Goal: Task Accomplishment & Management: Manage account settings

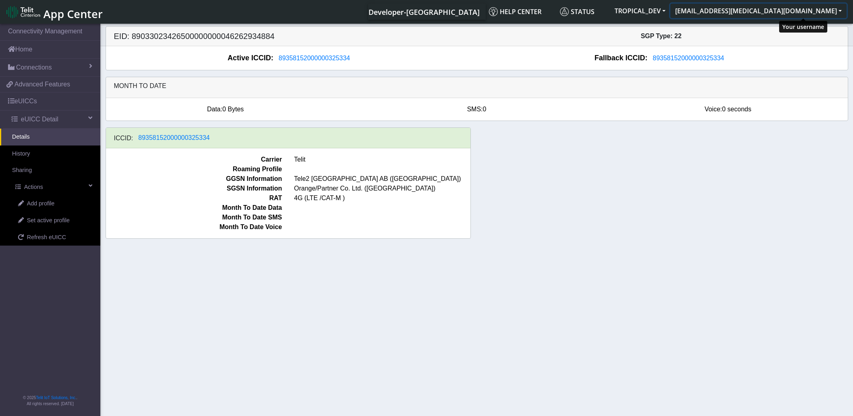
click at [833, 8] on button "[EMAIL_ADDRESS][MEDICAL_DATA][DOMAIN_NAME]" at bounding box center [759, 11] width 176 height 14
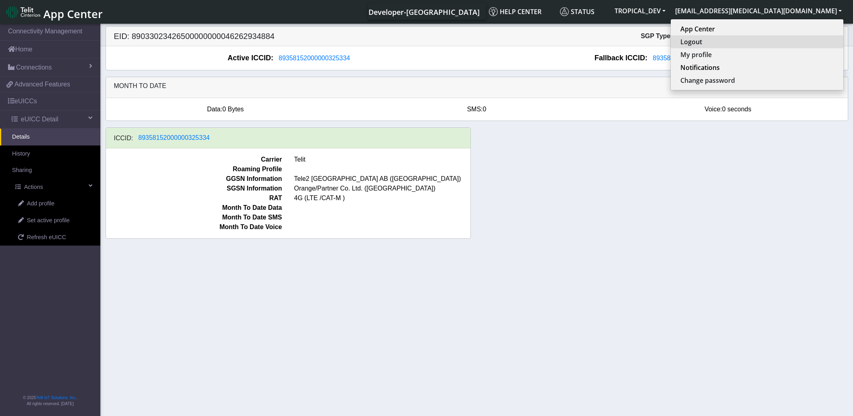
click at [784, 42] on button "Logout" at bounding box center [757, 41] width 173 height 13
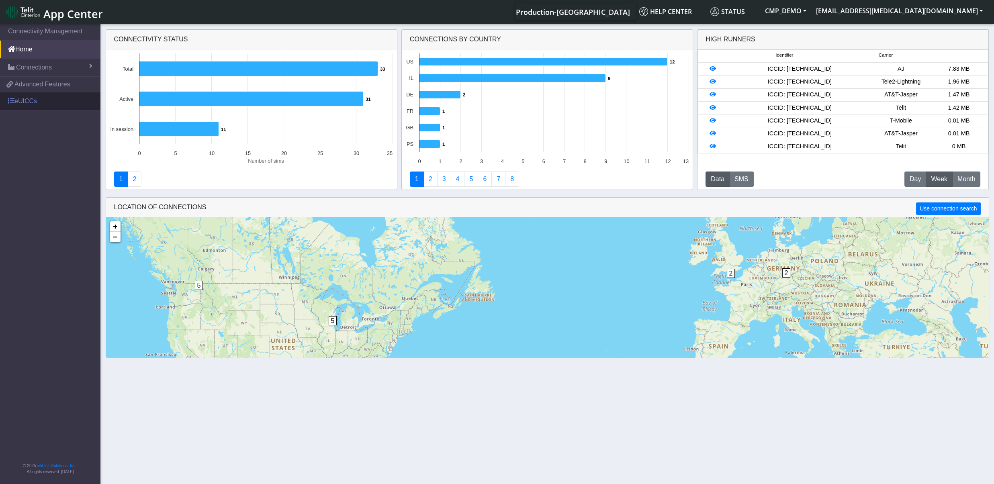
click at [33, 101] on link "eUICCs" at bounding box center [50, 101] width 100 height 18
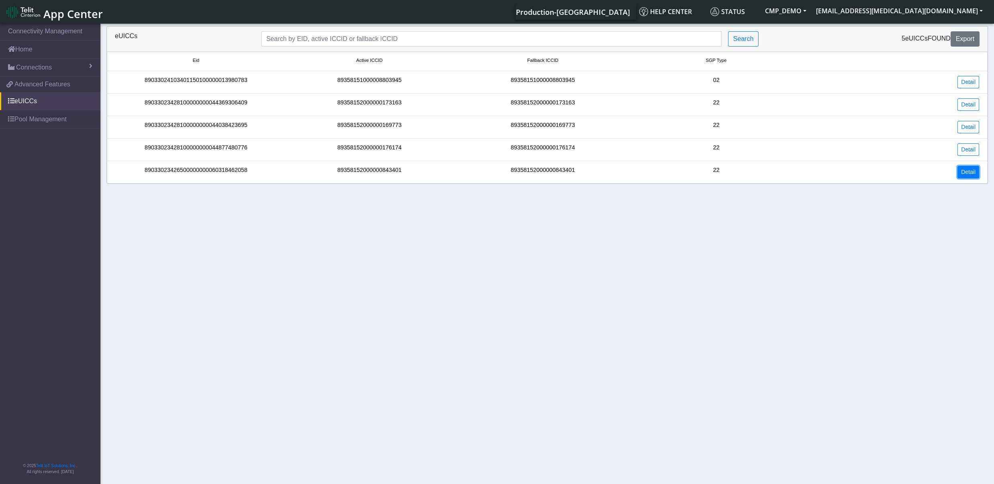
click at [965, 174] on link "Detail" at bounding box center [968, 172] width 22 height 12
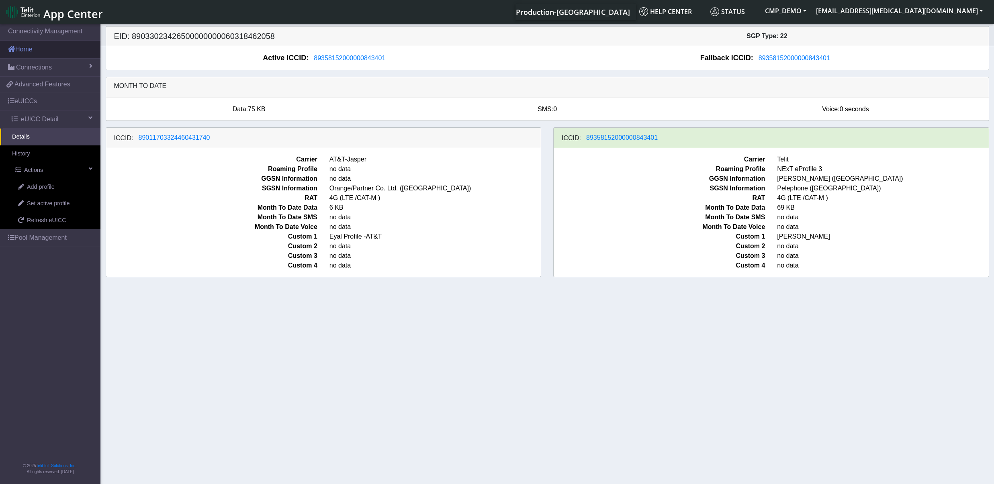
click at [36, 57] on link "Home" at bounding box center [50, 50] width 100 height 18
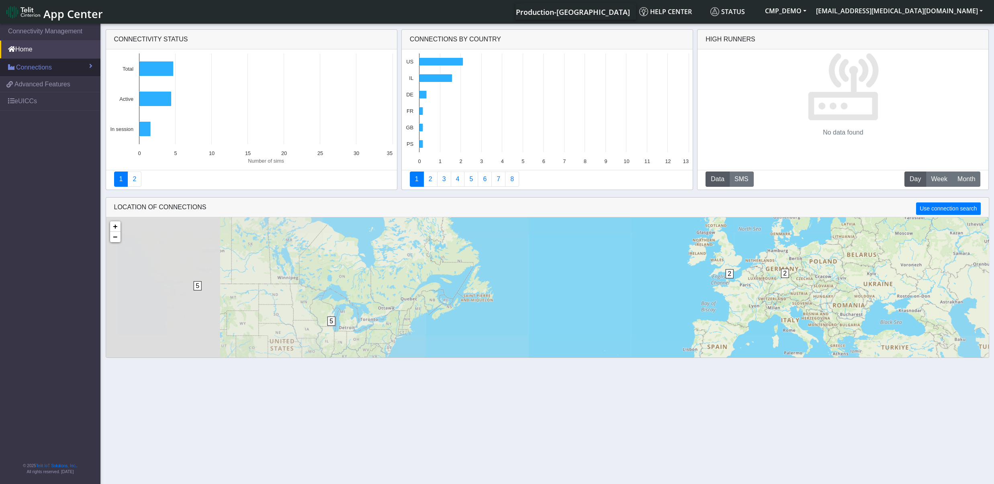
click at [40, 66] on span "Connections" at bounding box center [34, 68] width 36 height 10
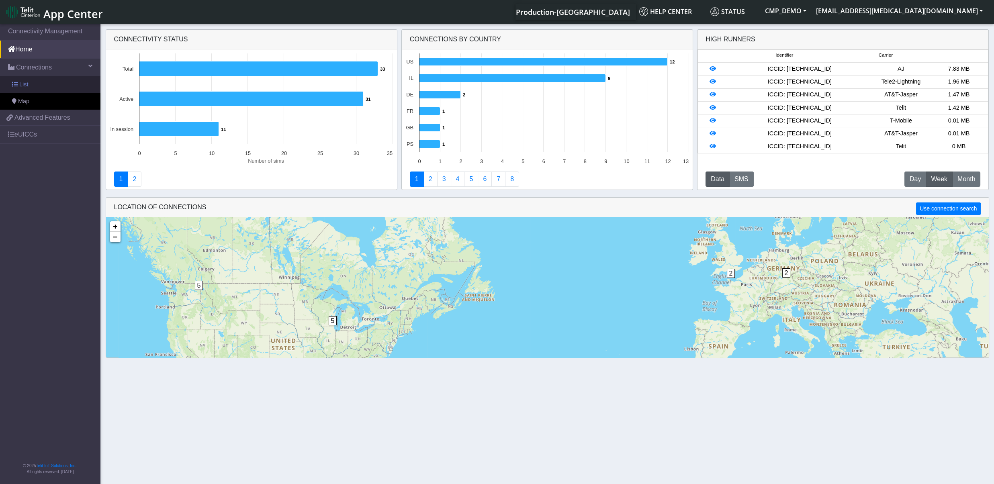
click at [45, 86] on link "List" at bounding box center [50, 84] width 100 height 17
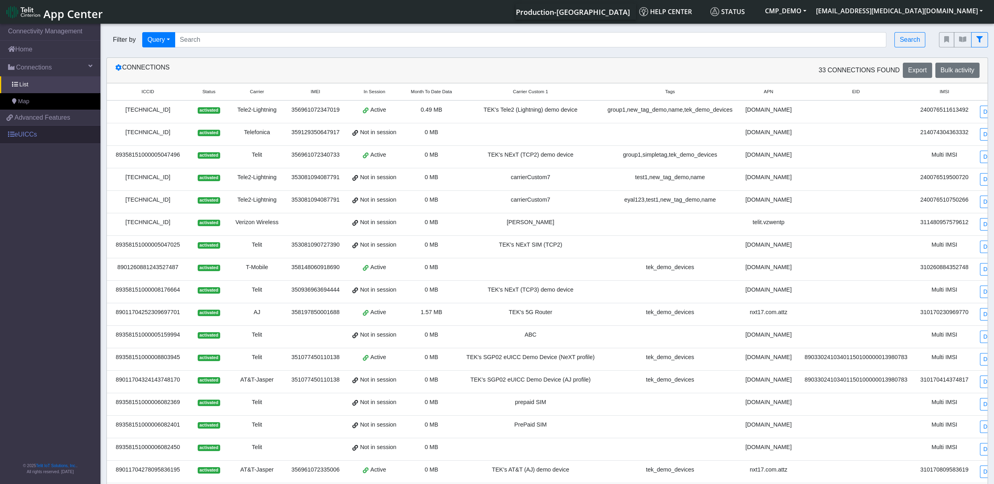
click at [28, 137] on link "eUICCs" at bounding box center [50, 135] width 100 height 18
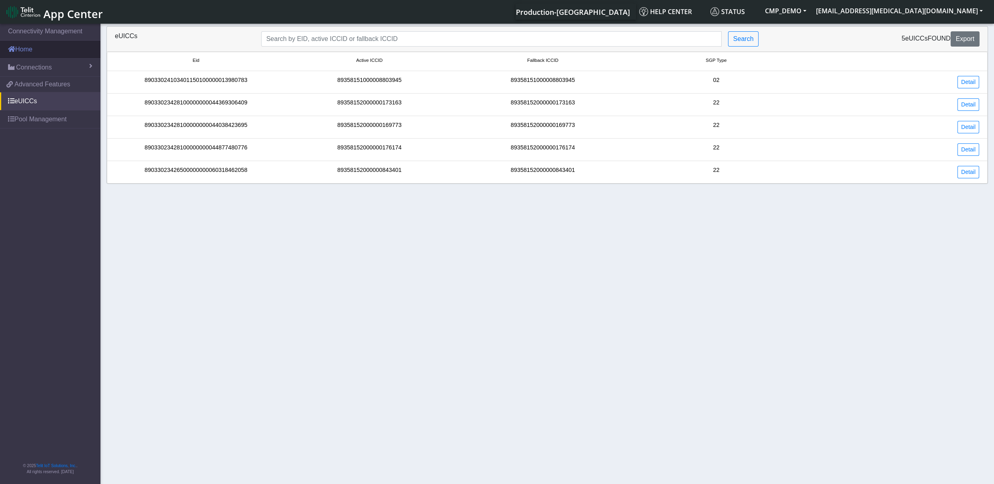
click at [43, 48] on link "Home" at bounding box center [50, 50] width 100 height 18
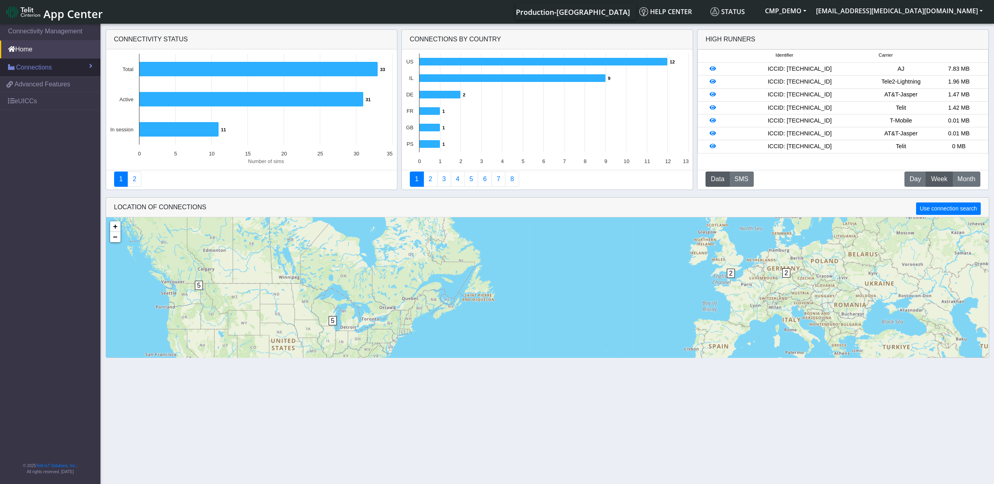
click at [43, 67] on span "Connections" at bounding box center [34, 68] width 36 height 10
click at [39, 86] on link "List" at bounding box center [50, 84] width 100 height 17
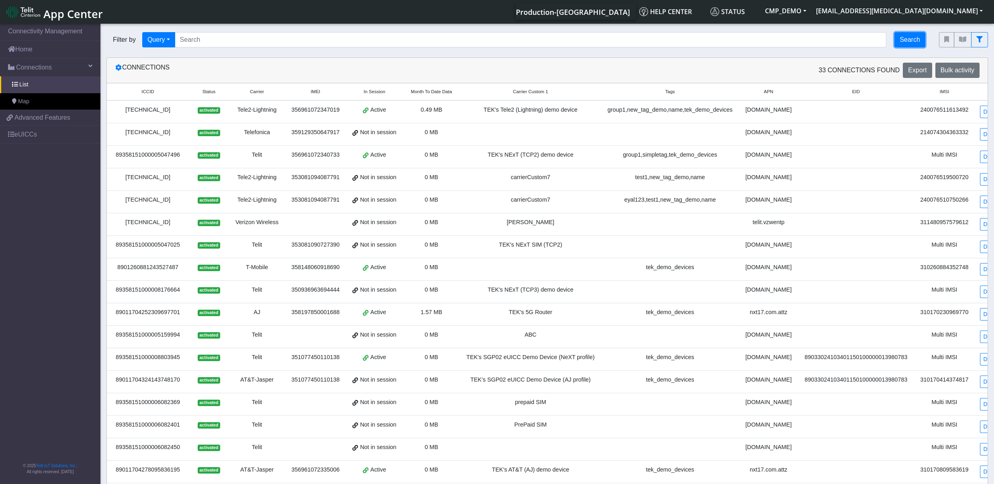
click at [919, 40] on button "Search" at bounding box center [909, 39] width 31 height 15
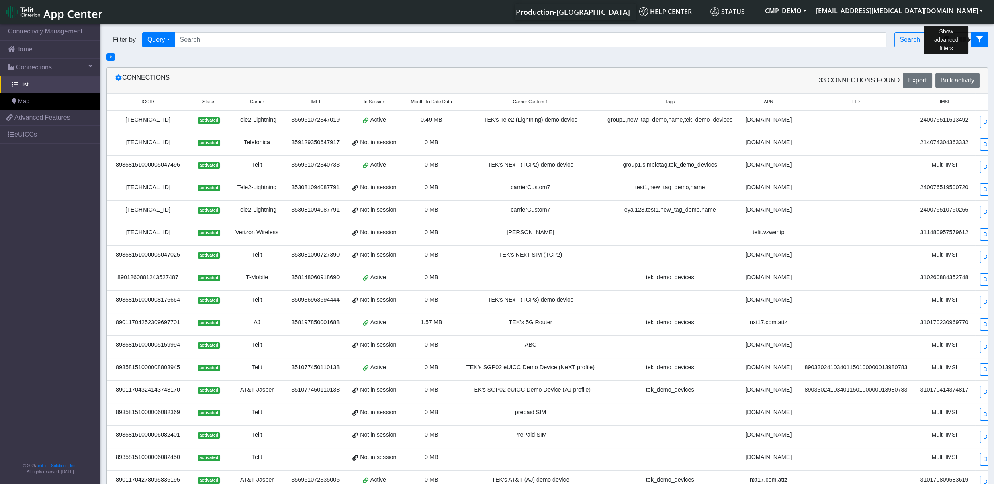
click at [980, 41] on icon "fitlers menu" at bounding box center [979, 39] width 6 height 6
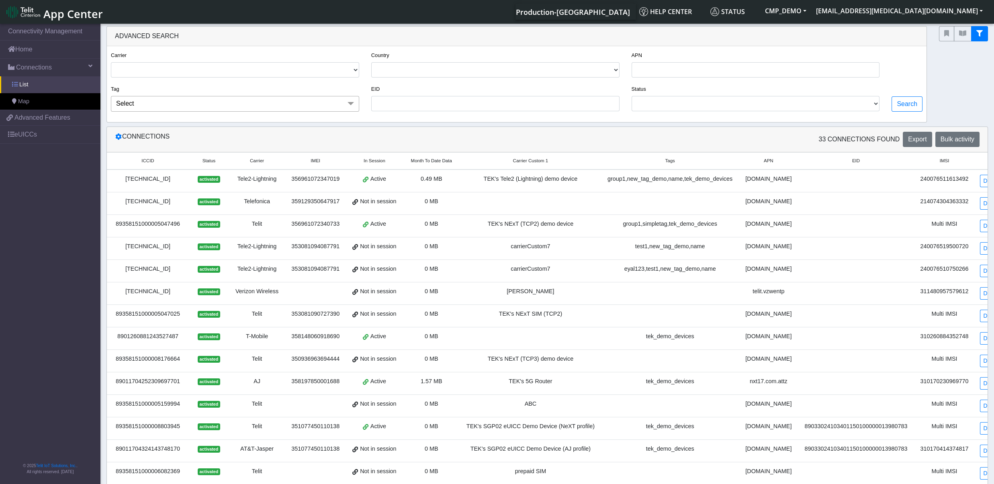
click at [24, 87] on span "List" at bounding box center [23, 84] width 9 height 9
click at [22, 102] on span "Map" at bounding box center [23, 101] width 11 height 9
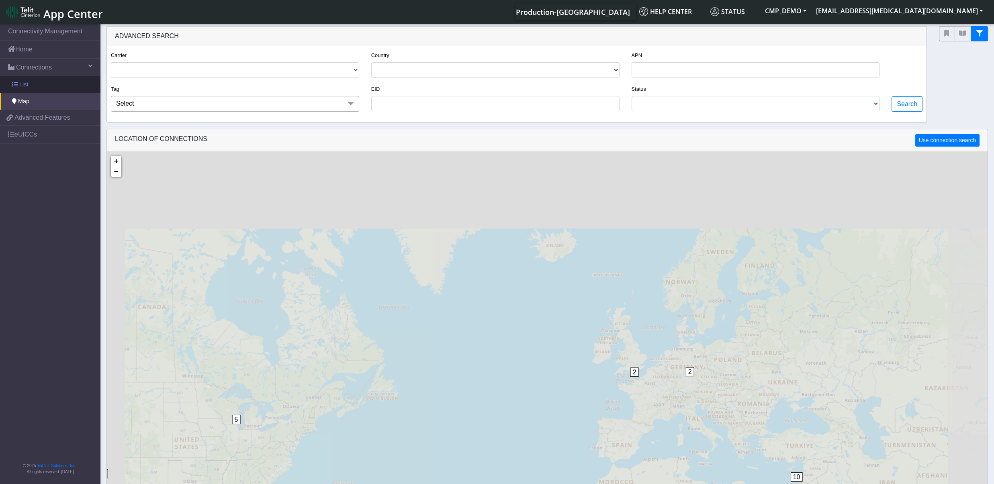
click at [26, 84] on span "List" at bounding box center [23, 84] width 9 height 9
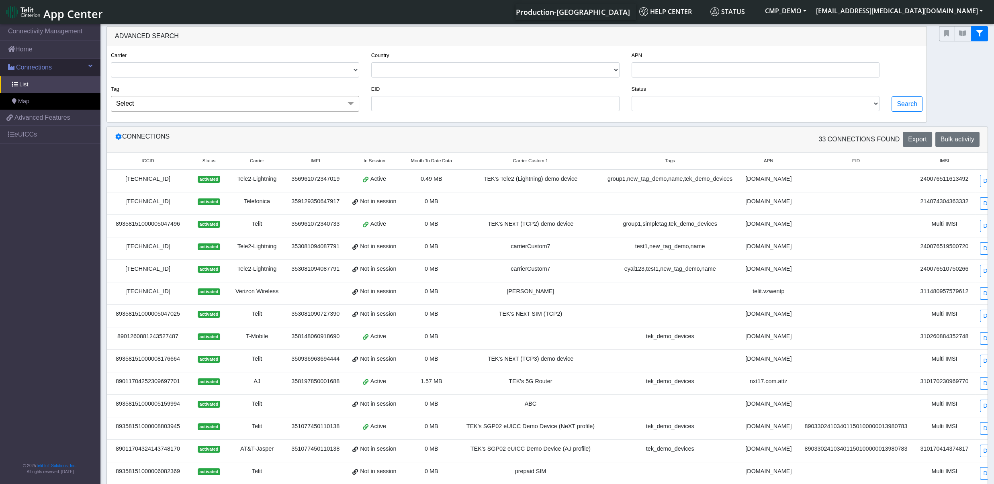
click at [28, 74] on link "Connections" at bounding box center [50, 68] width 100 height 18
click at [29, 71] on span "Connections" at bounding box center [34, 68] width 36 height 10
click at [43, 69] on span "Connections" at bounding box center [34, 68] width 36 height 10
click at [41, 54] on link "Home" at bounding box center [50, 50] width 100 height 18
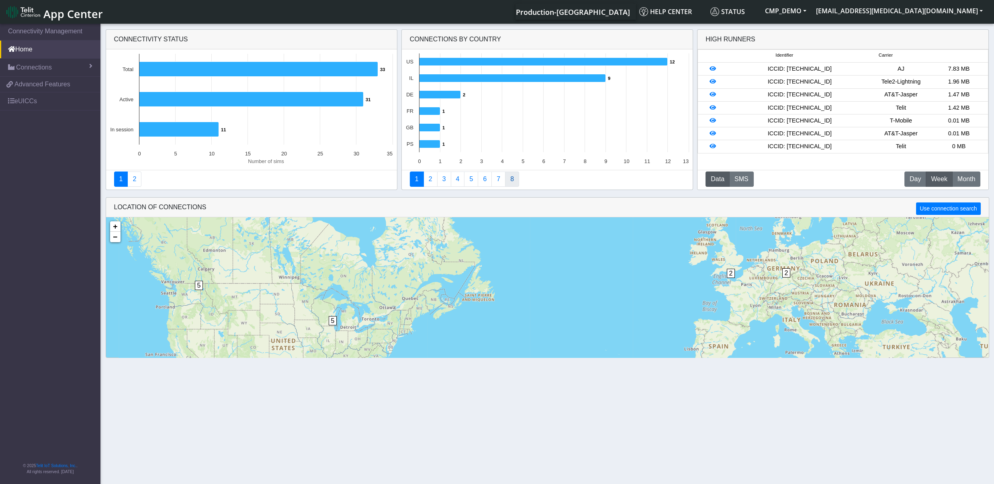
click at [513, 181] on link "8" at bounding box center [512, 178] width 14 height 15
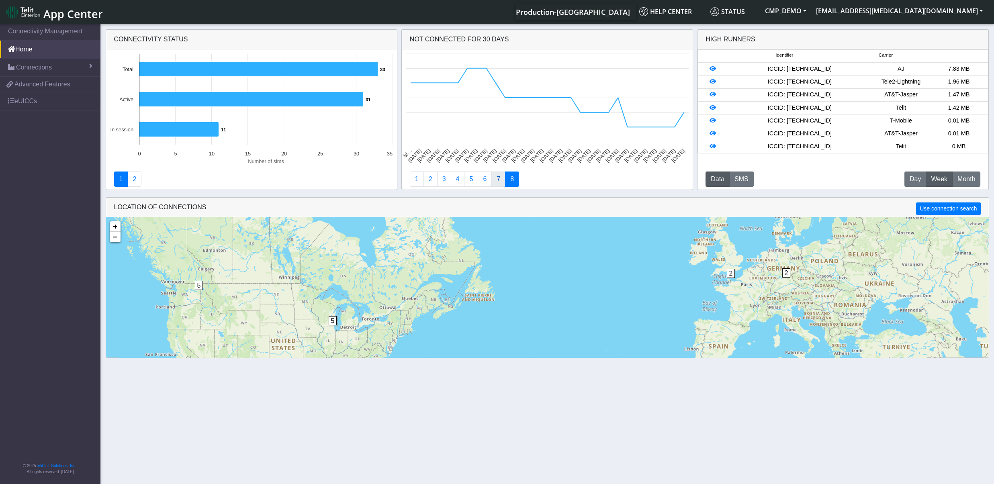
click at [503, 181] on link "7" at bounding box center [498, 178] width 14 height 15
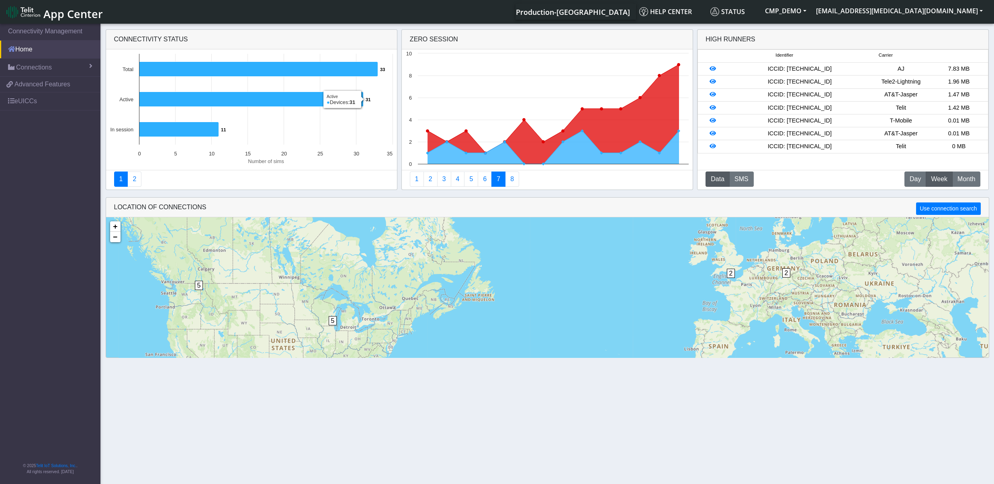
click at [27, 45] on link "Home" at bounding box center [50, 50] width 100 height 18
click at [32, 59] on link "Connections" at bounding box center [50, 68] width 100 height 18
click at [32, 54] on link "Home" at bounding box center [50, 50] width 100 height 18
click at [439, 180] on link "3" at bounding box center [444, 178] width 14 height 15
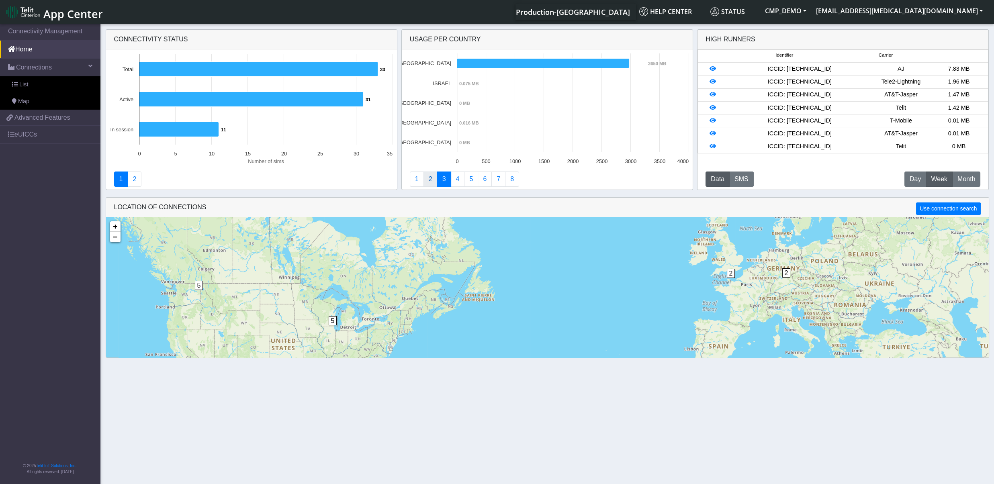
click at [434, 178] on link "2" at bounding box center [430, 178] width 14 height 15
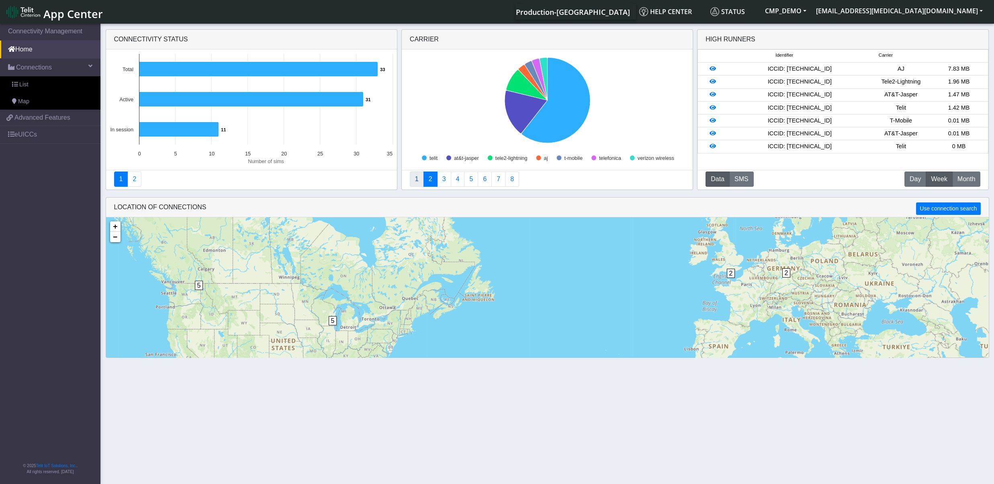
click at [420, 177] on link "1" at bounding box center [417, 178] width 14 height 15
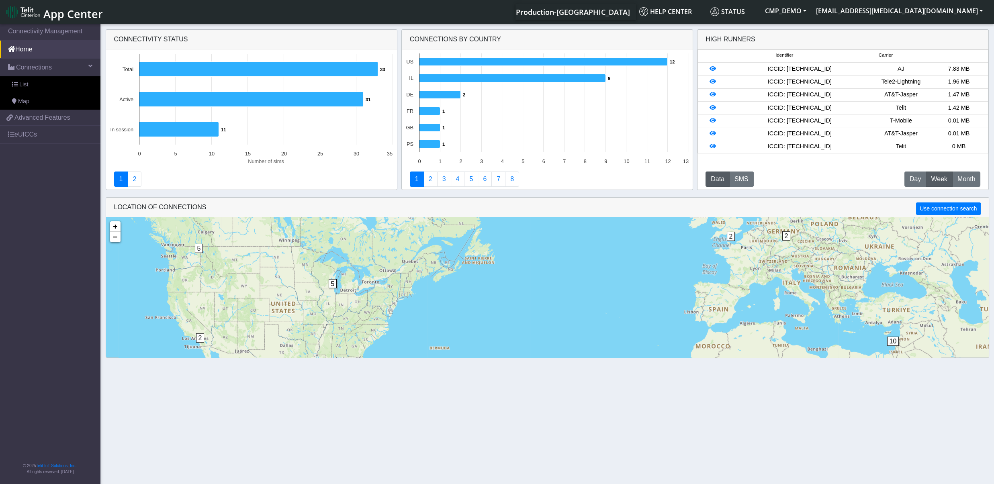
drag, startPoint x: 676, startPoint y: 313, endPoint x: 674, endPoint y: 274, distance: 38.6
click at [674, 274] on div "10 2 5 5 2 2 + − ©2025 MapQuest, | Terms" at bounding box center [547, 326] width 882 height 218
click at [28, 136] on link "eUICCs" at bounding box center [50, 135] width 100 height 18
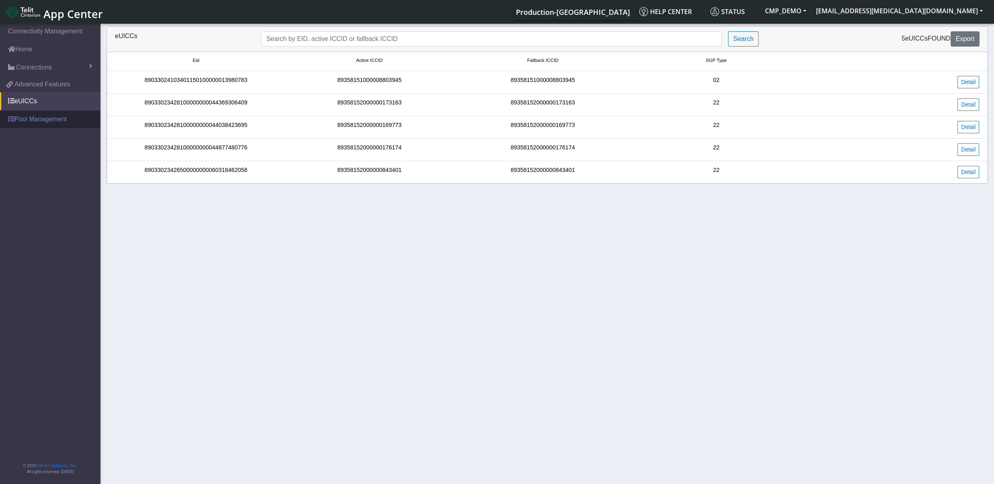
click at [32, 118] on link "Pool Management" at bounding box center [50, 119] width 100 height 18
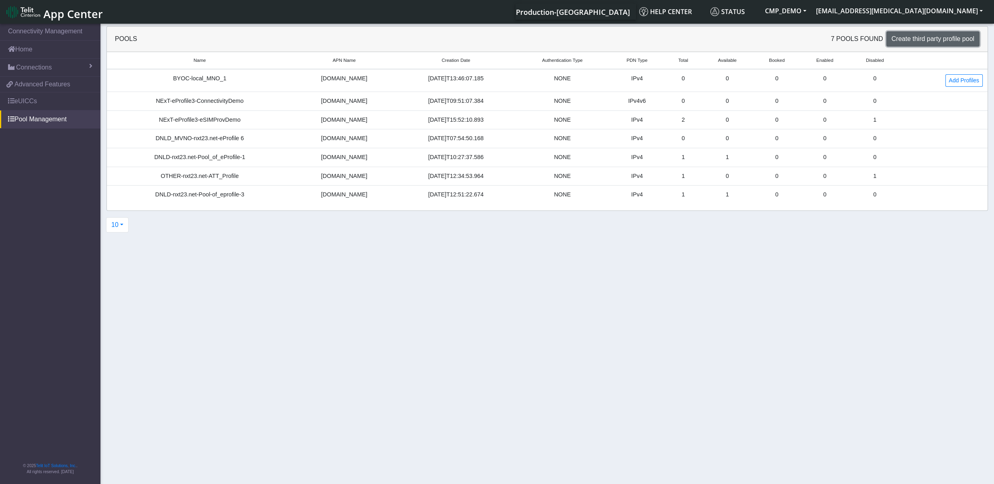
click at [940, 39] on span "Create third party profile pool" at bounding box center [932, 38] width 83 height 7
select select "IPv4"
select select "NONE"
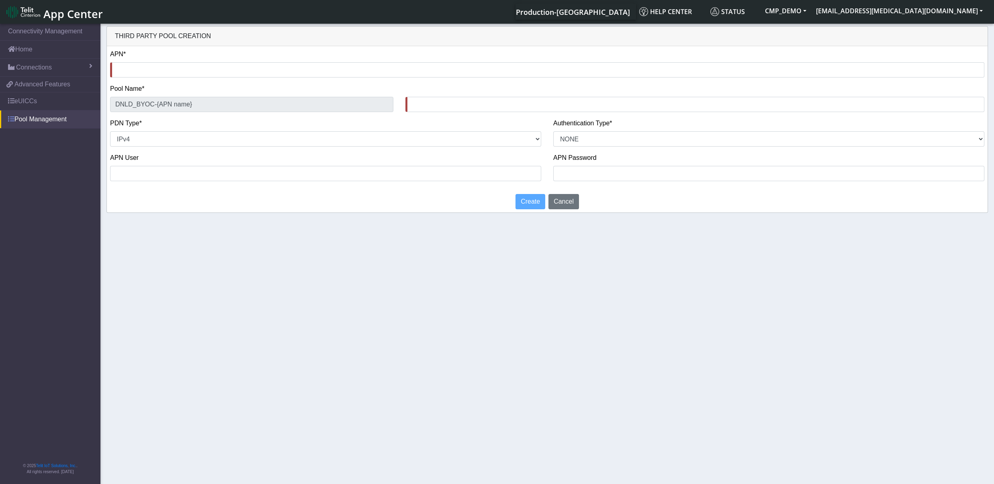
click at [32, 115] on link "Pool Management" at bounding box center [50, 119] width 100 height 18
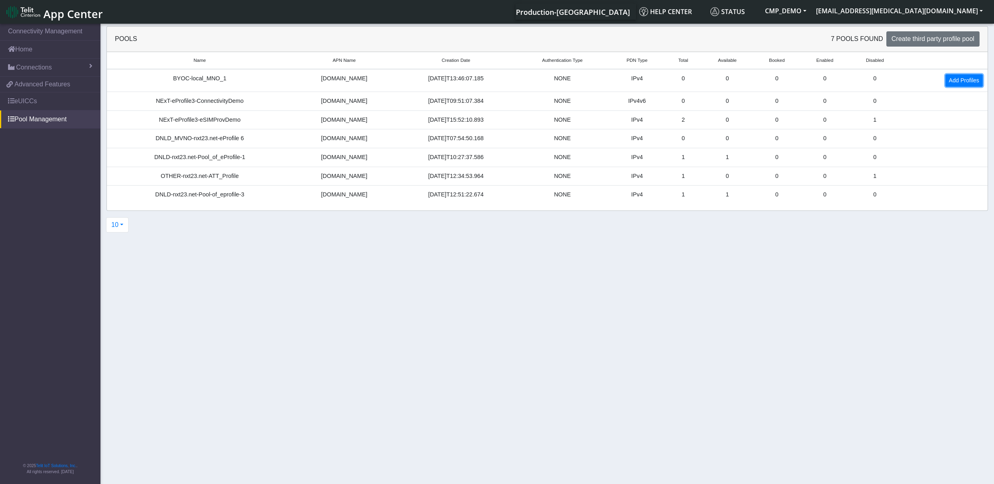
click at [954, 79] on link "Add Profiles" at bounding box center [963, 80] width 37 height 12
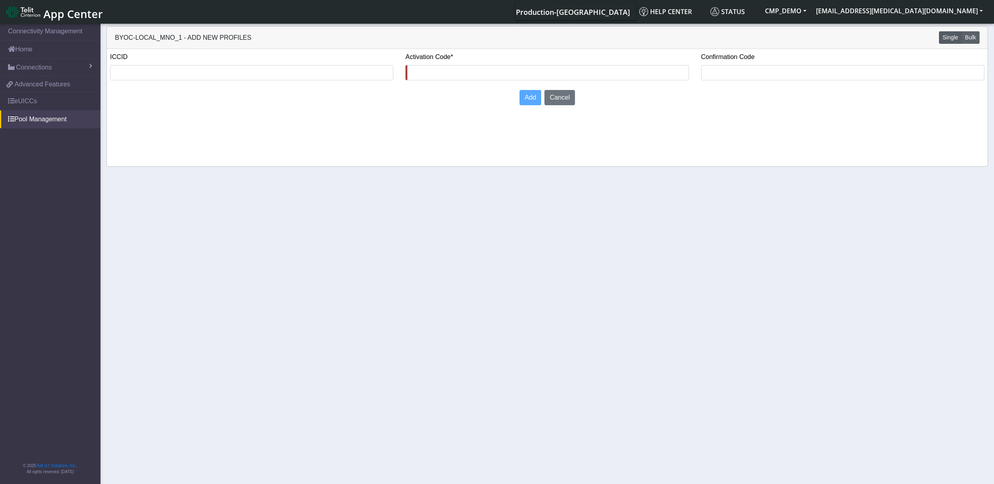
click at [971, 37] on button "Bulk" at bounding box center [970, 37] width 18 height 12
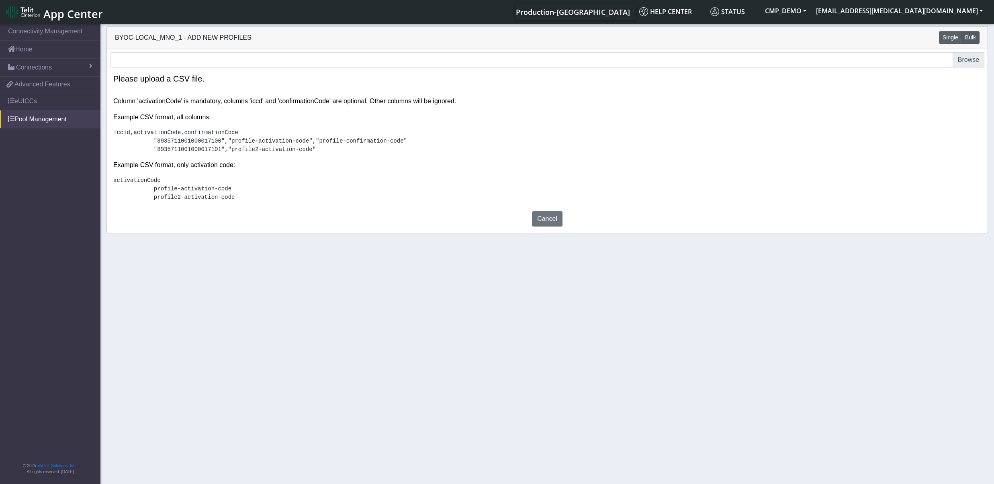
click at [952, 39] on button "Single" at bounding box center [950, 37] width 23 height 12
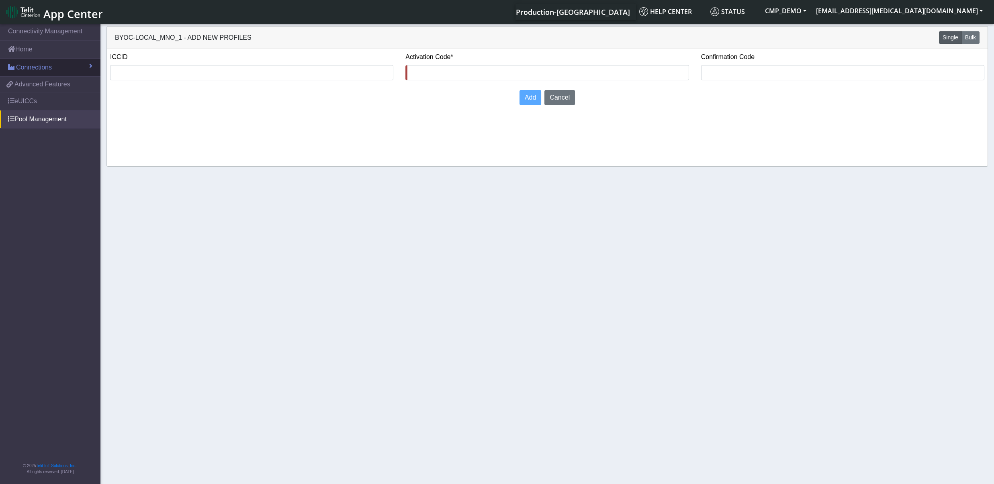
click at [32, 64] on span "Connections" at bounding box center [34, 68] width 36 height 10
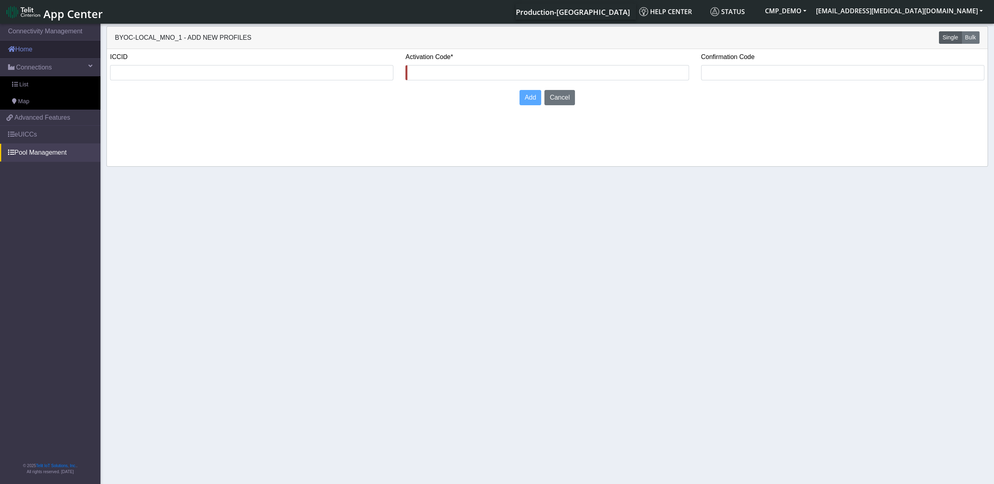
click at [28, 50] on link "Home" at bounding box center [50, 50] width 100 height 18
